Goal: Task Accomplishment & Management: Manage account settings

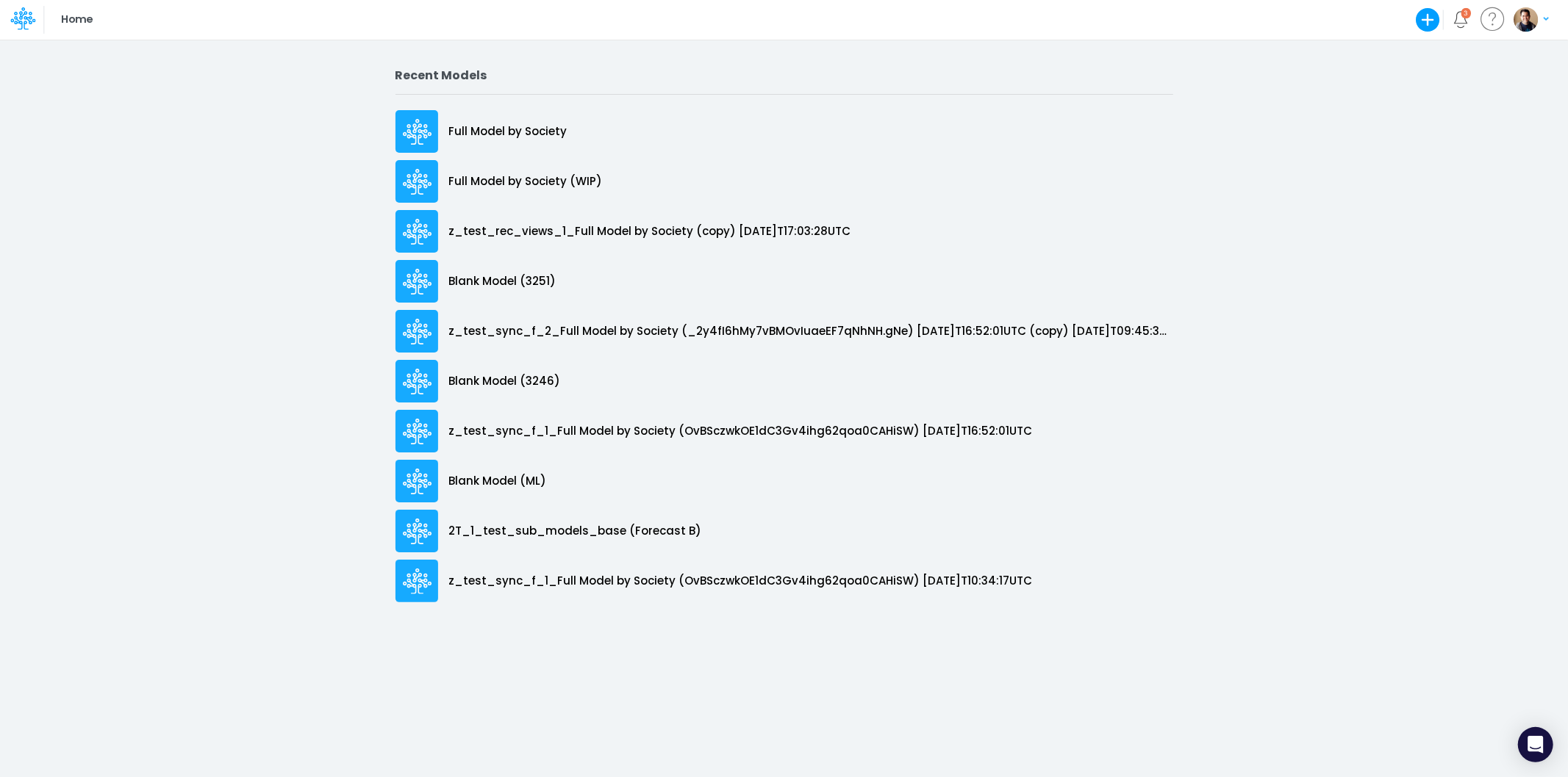
click at [1526, 20] on img "button" at bounding box center [1526, 19] width 24 height 24
click at [1492, 85] on button "Log out" at bounding box center [1471, 87] width 157 height 23
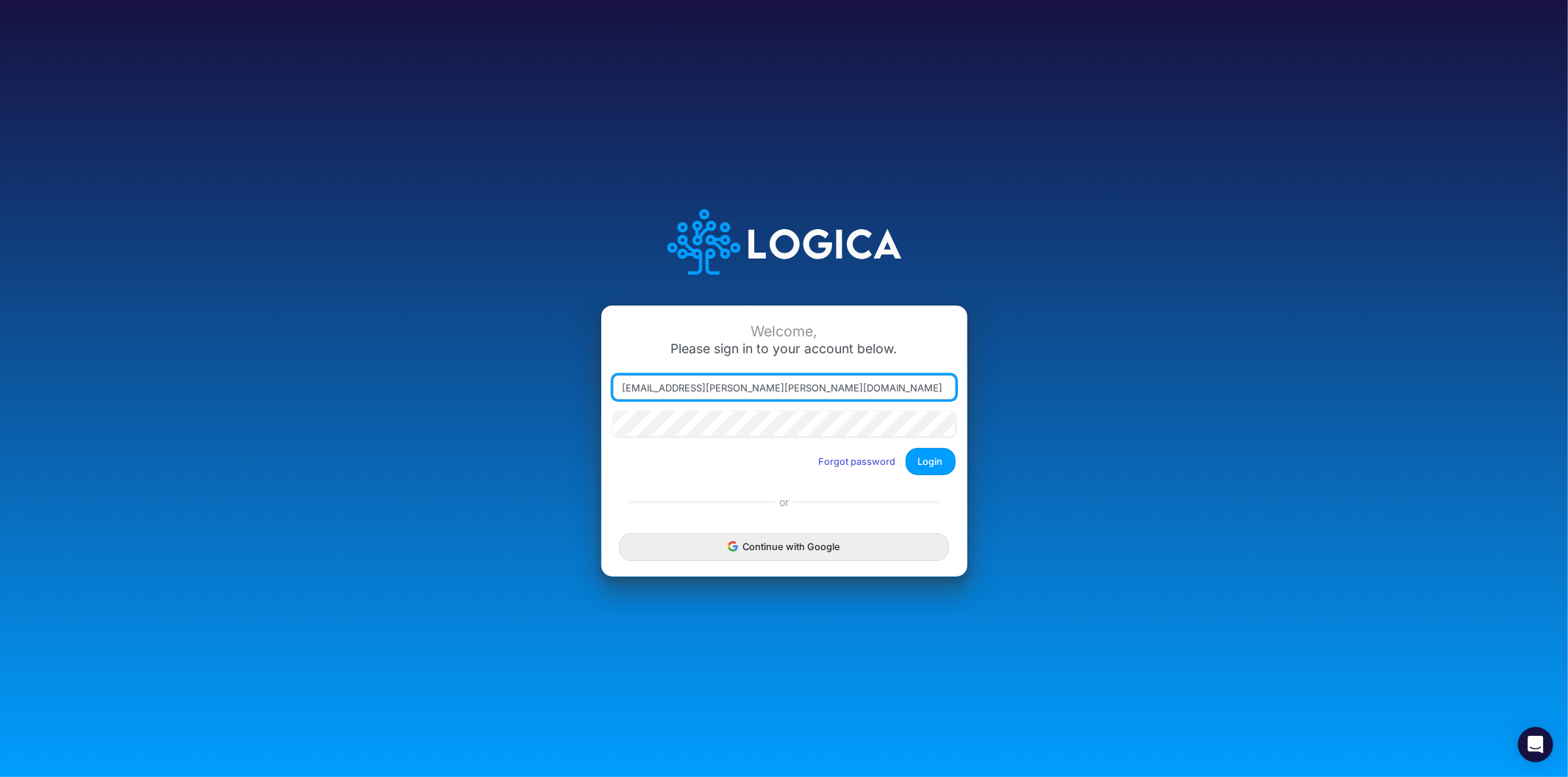
click at [703, 385] on input "[EMAIL_ADDRESS][PERSON_NAME][PERSON_NAME][DOMAIN_NAME]" at bounding box center [784, 388] width 342 height 25
type input "[PERSON_NAME][EMAIL_ADDRESS][DOMAIN_NAME]"
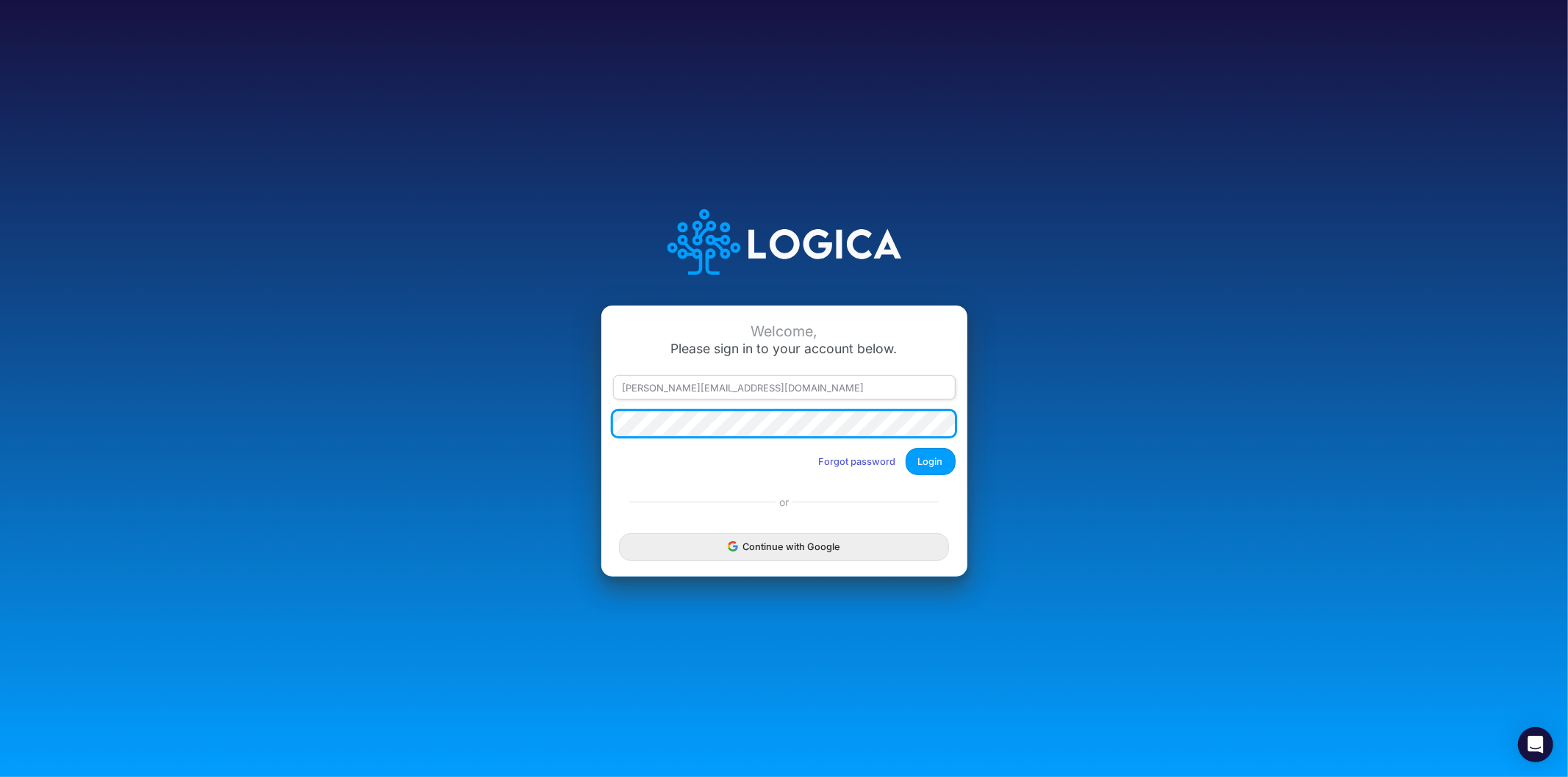
click at [906, 448] on button "Login" at bounding box center [930, 461] width 50 height 27
